Goal: Transaction & Acquisition: Purchase product/service

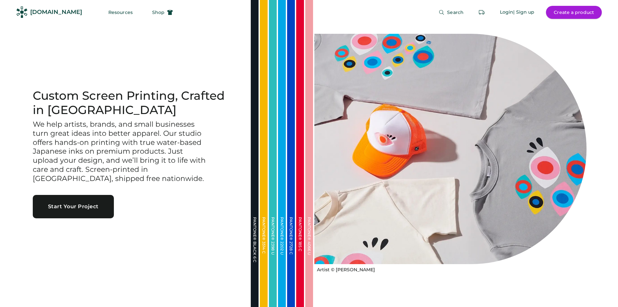
click at [598, 14] on button "Create a product" at bounding box center [574, 12] width 56 height 13
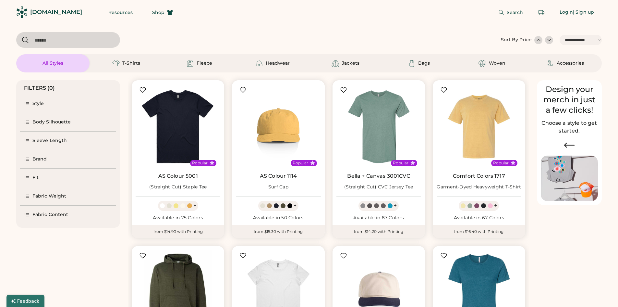
select select "*****"
select select "*"
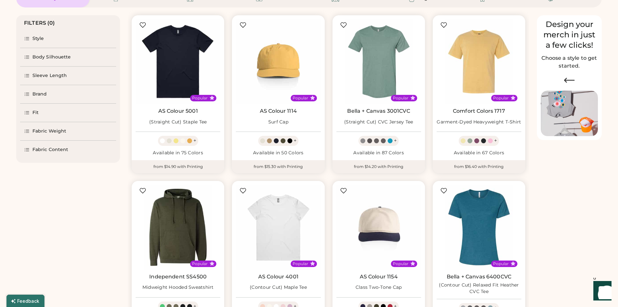
select select "*****"
select select "*"
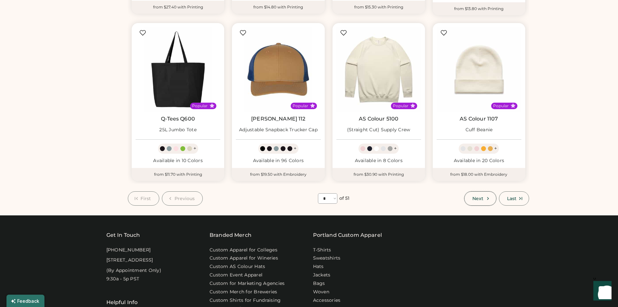
click at [489, 196] on icon at bounding box center [488, 198] width 6 height 6
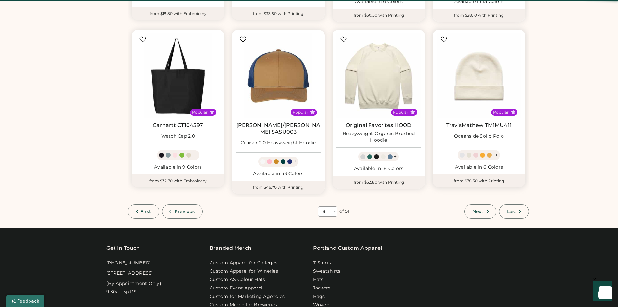
scroll to position [387, 0]
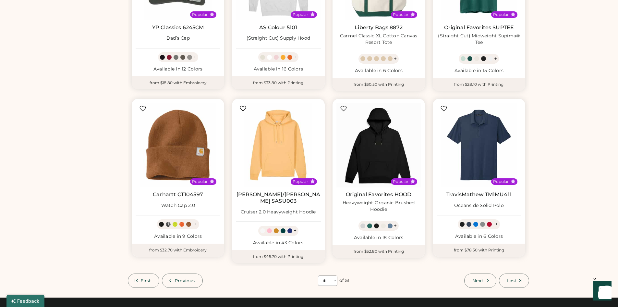
scroll to position [385, 0]
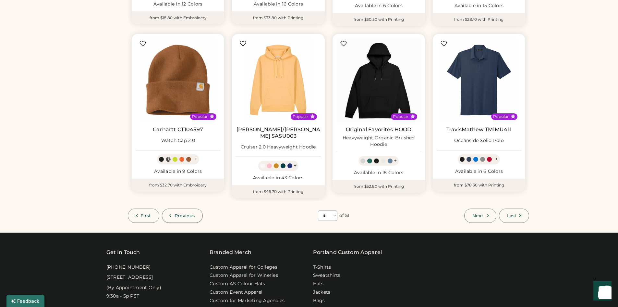
drag, startPoint x: 170, startPoint y: 202, endPoint x: 202, endPoint y: 202, distance: 32.5
click at [170, 208] on button "Previous" at bounding box center [182, 215] width 41 height 14
select select "*"
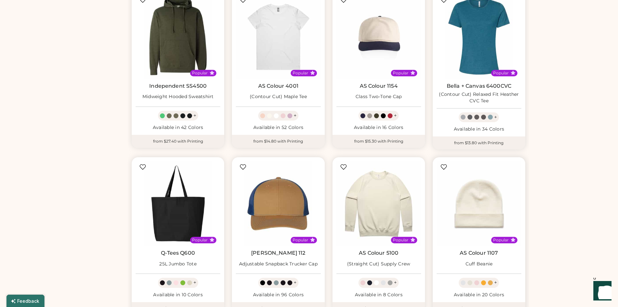
scroll to position [223, 0]
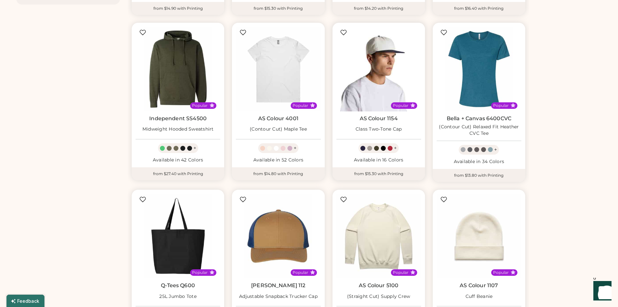
click at [396, 57] on img at bounding box center [379, 69] width 85 height 85
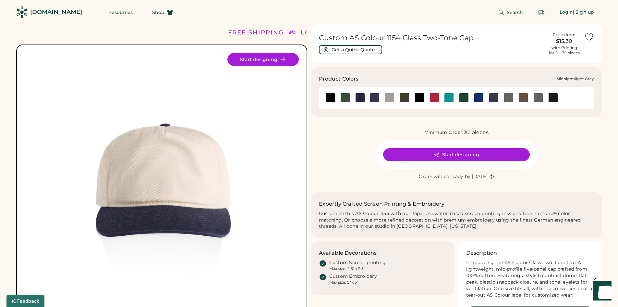
click at [392, 99] on div at bounding box center [390, 98] width 10 height 10
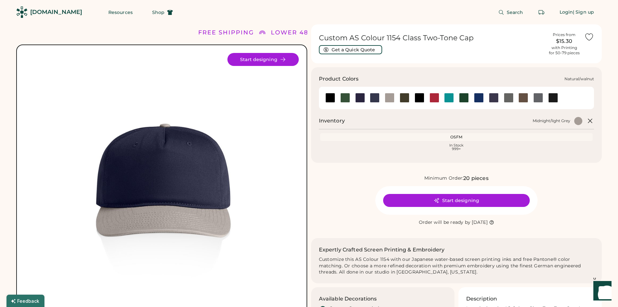
click at [523, 96] on div at bounding box center [524, 98] width 10 height 10
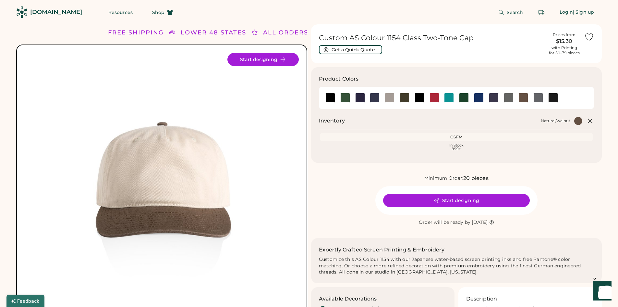
scroll to position [65, 0]
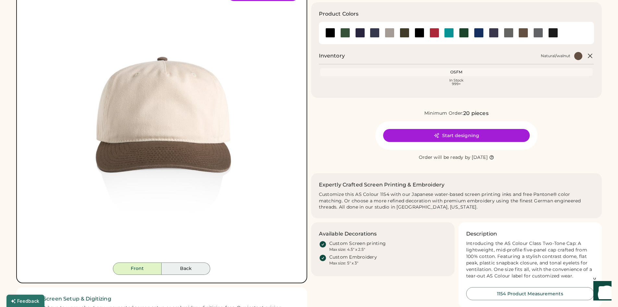
click at [182, 263] on button "Back" at bounding box center [186, 268] width 49 height 12
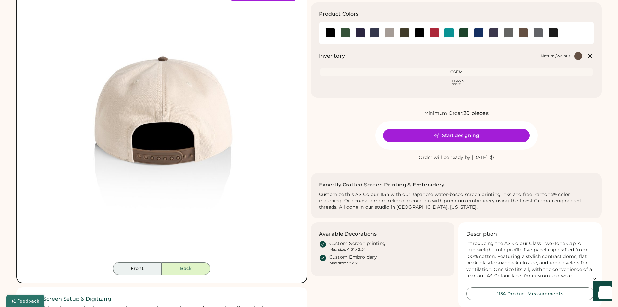
click at [154, 266] on button "Front" at bounding box center [137, 268] width 49 height 12
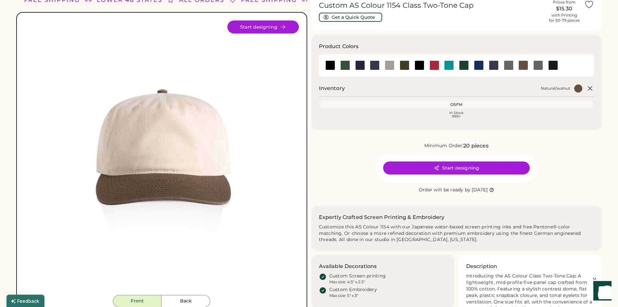
scroll to position [0, 0]
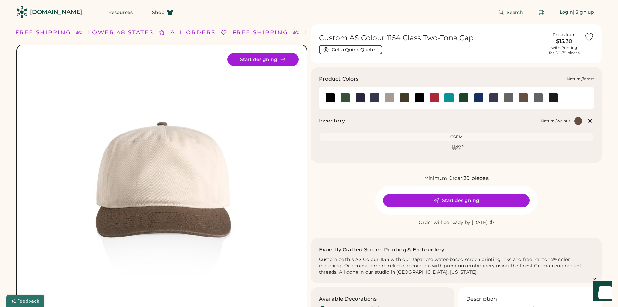
click at [465, 96] on div at bounding box center [464, 98] width 10 height 10
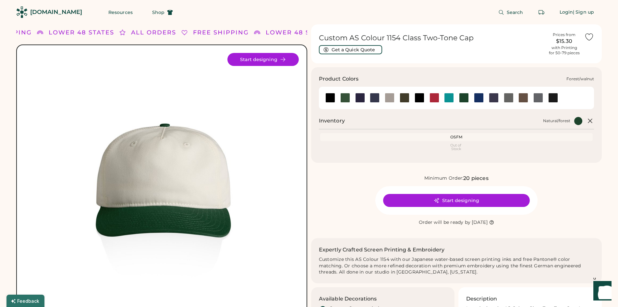
click at [342, 96] on div at bounding box center [345, 98] width 10 height 10
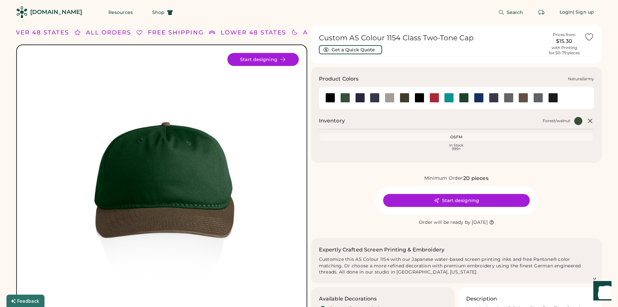
click at [403, 96] on div at bounding box center [405, 98] width 10 height 10
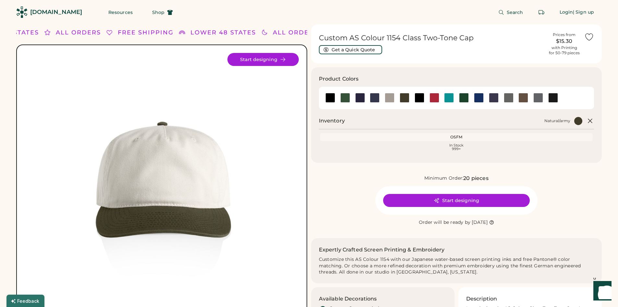
scroll to position [65, 0]
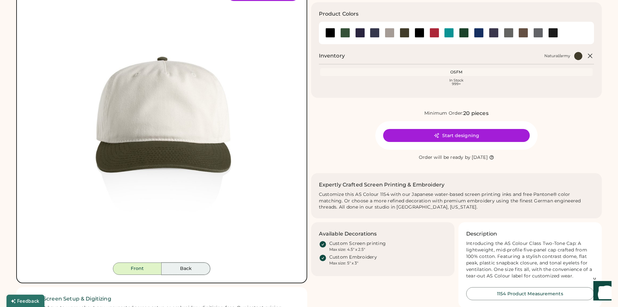
click at [184, 269] on button "Back" at bounding box center [186, 268] width 49 height 12
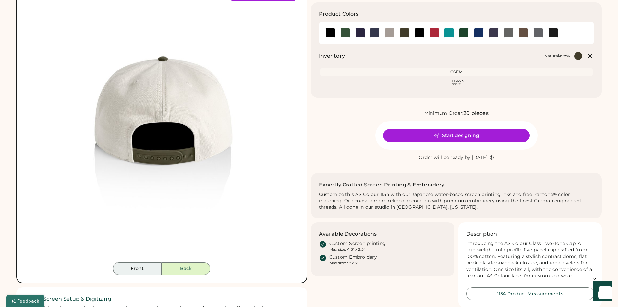
click at [131, 268] on button "Front" at bounding box center [137, 268] width 49 height 12
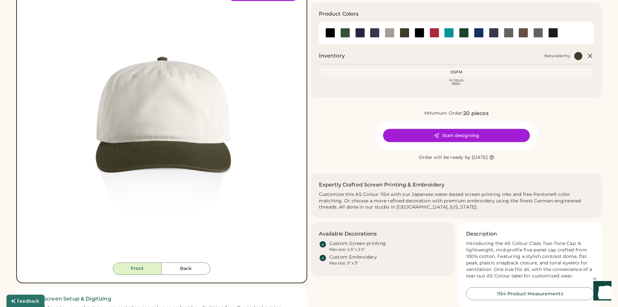
click at [500, 136] on button "Start designing" at bounding box center [456, 135] width 147 height 13
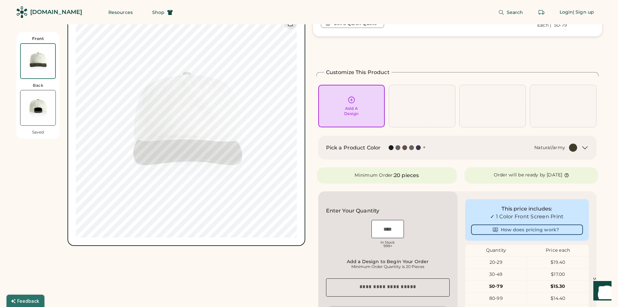
scroll to position [65, 0]
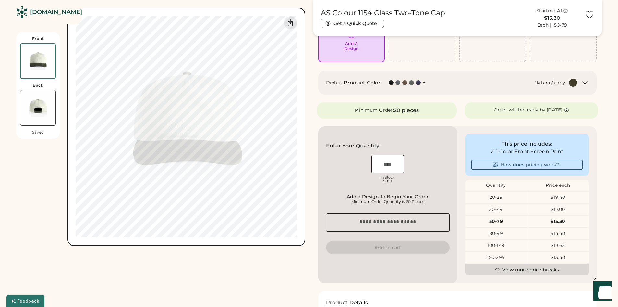
click at [539, 269] on button "View more price breaks" at bounding box center [527, 269] width 124 height 12
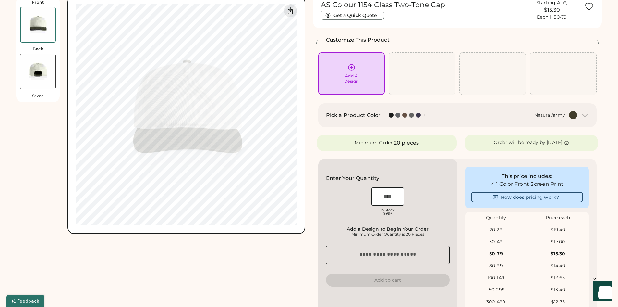
scroll to position [0, 0]
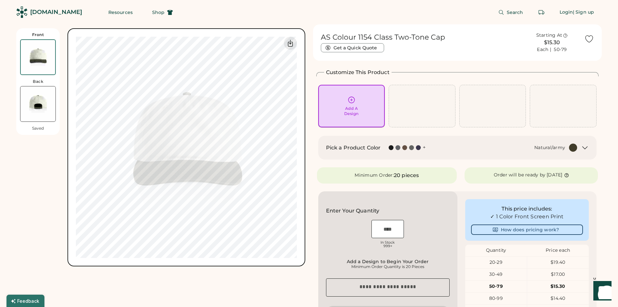
click at [374, 107] on div "Add A Design" at bounding box center [352, 106] width 58 height 20
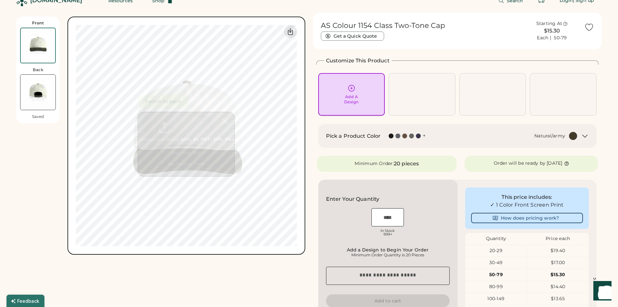
scroll to position [28, 0]
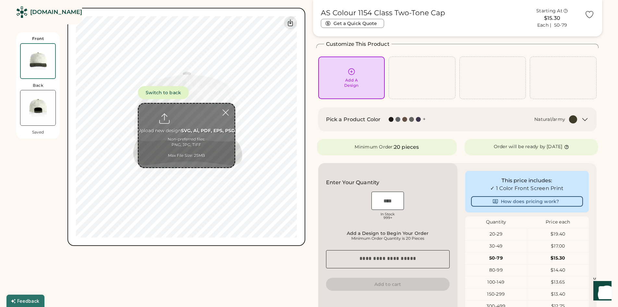
click at [254, 267] on div "Front Back Saved Switch to back Upload new design SVG, Ai, PDF, EPS, PSD Non-pr…" at bounding box center [160, 230] width 289 height 469
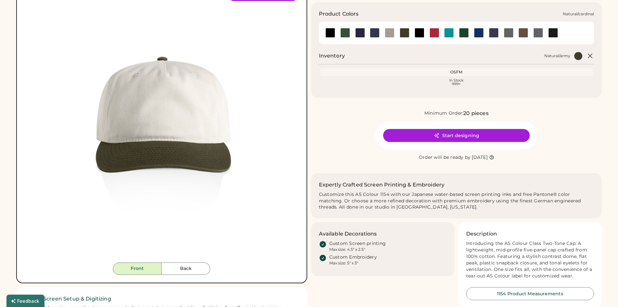
click at [434, 36] on div at bounding box center [435, 33] width 10 height 10
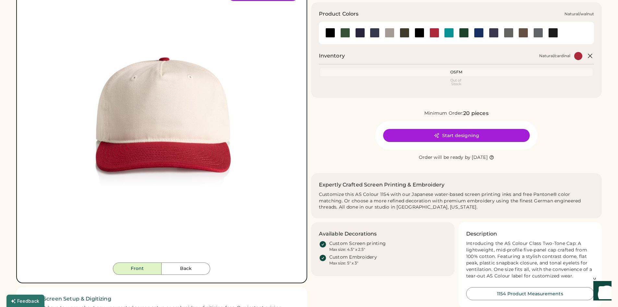
click at [520, 32] on div at bounding box center [524, 33] width 10 height 10
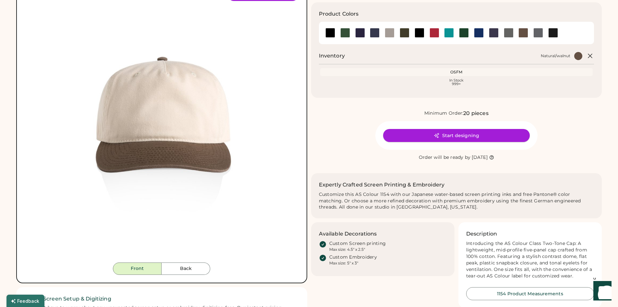
click at [473, 137] on button "Start designing" at bounding box center [456, 135] width 147 height 13
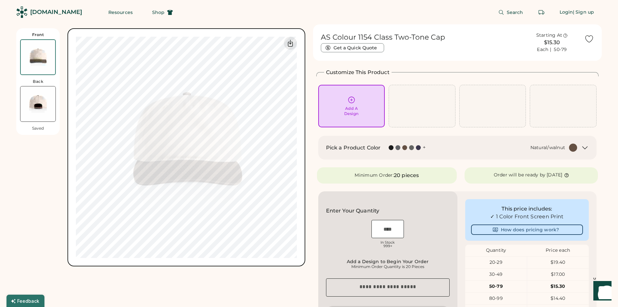
click at [585, 147] on icon at bounding box center [585, 148] width 8 height 8
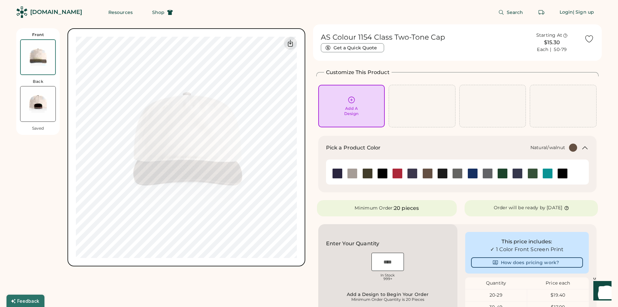
click at [585, 147] on icon at bounding box center [585, 147] width 5 height 3
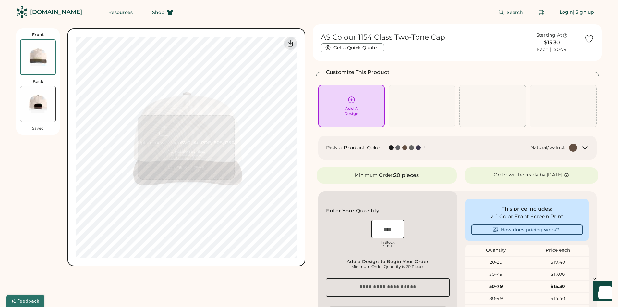
click at [46, 101] on img at bounding box center [37, 103] width 35 height 35
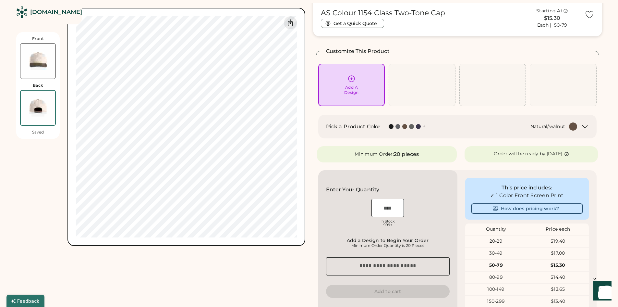
scroll to position [28, 0]
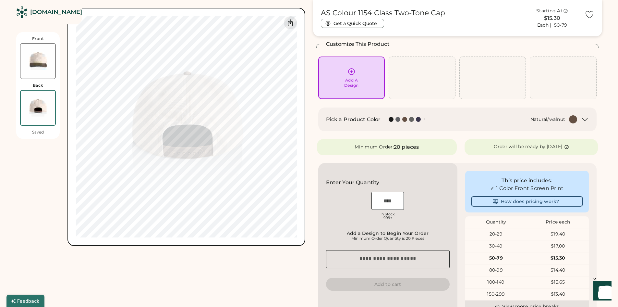
drag, startPoint x: 43, startPoint y: 59, endPoint x: 251, endPoint y: 301, distance: 320.1
click at [43, 59] on img at bounding box center [37, 60] width 35 height 35
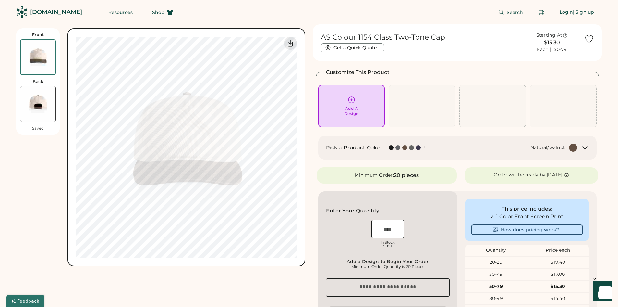
scroll to position [0, 0]
drag, startPoint x: 357, startPoint y: 116, endPoint x: 379, endPoint y: 113, distance: 22.9
click at [358, 116] on div "Add A Design" at bounding box center [351, 111] width 15 height 10
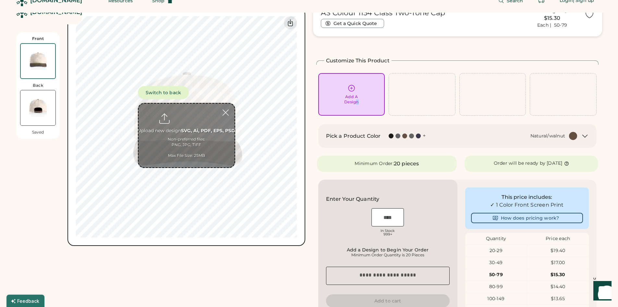
scroll to position [28, 0]
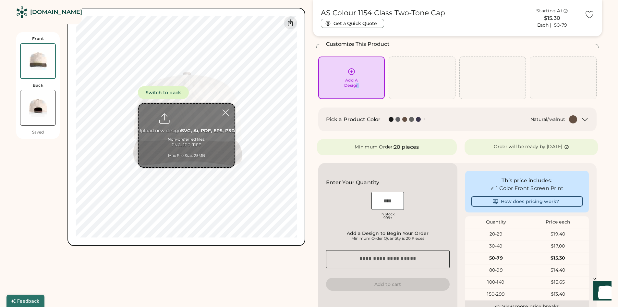
click at [211, 127] on input "file" at bounding box center [187, 136] width 96 height 64
type input "**********"
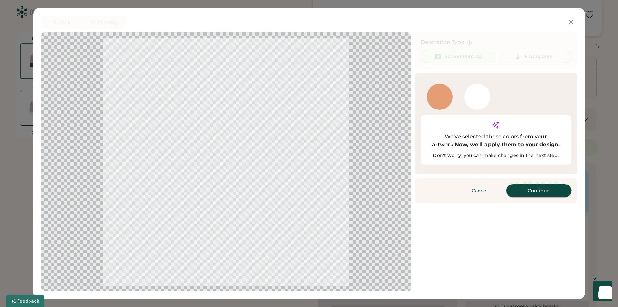
click at [529, 184] on button "Continue" at bounding box center [539, 190] width 65 height 13
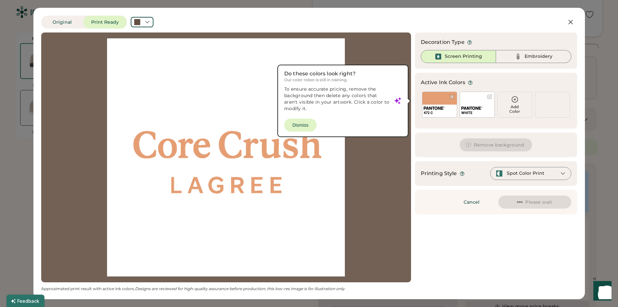
click at [303, 126] on div at bounding box center [226, 157] width 358 height 238
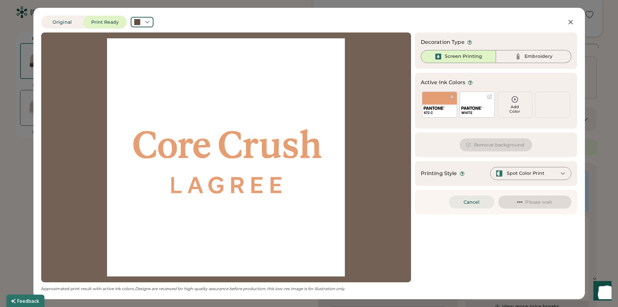
scroll to position [0, 0]
click at [465, 205] on button "Cancel" at bounding box center [471, 201] width 45 height 13
click at [573, 19] on icon at bounding box center [571, 22] width 8 height 8
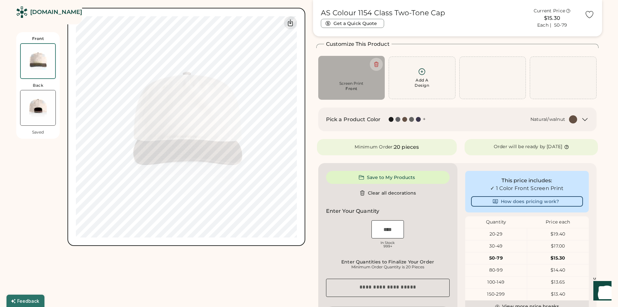
click at [570, 21] on div "$15.30" at bounding box center [552, 18] width 57 height 8
